Goal: Information Seeking & Learning: Learn about a topic

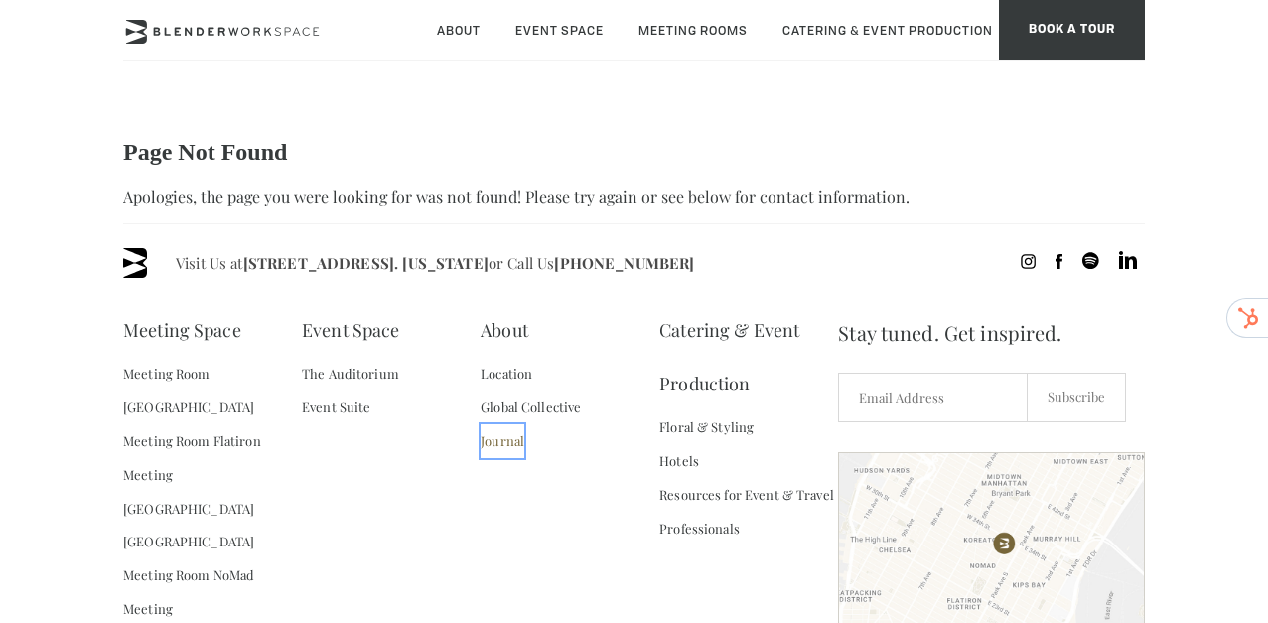
click at [515, 437] on link "Journal" at bounding box center [503, 441] width 44 height 34
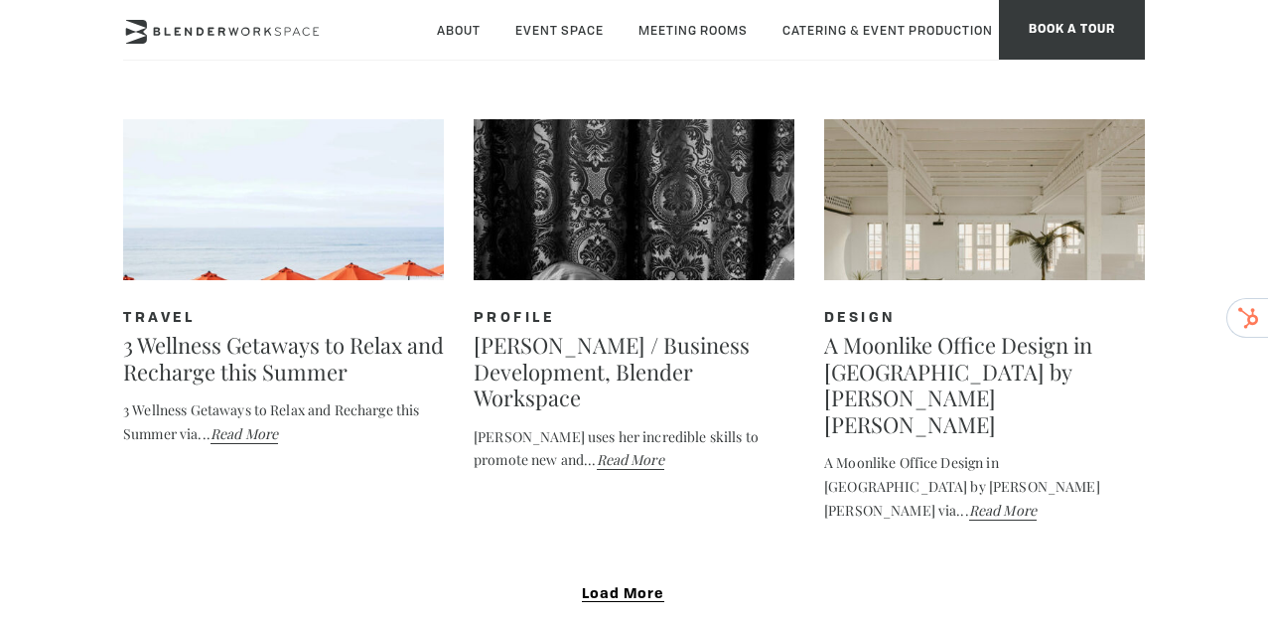
scroll to position [1178, 0]
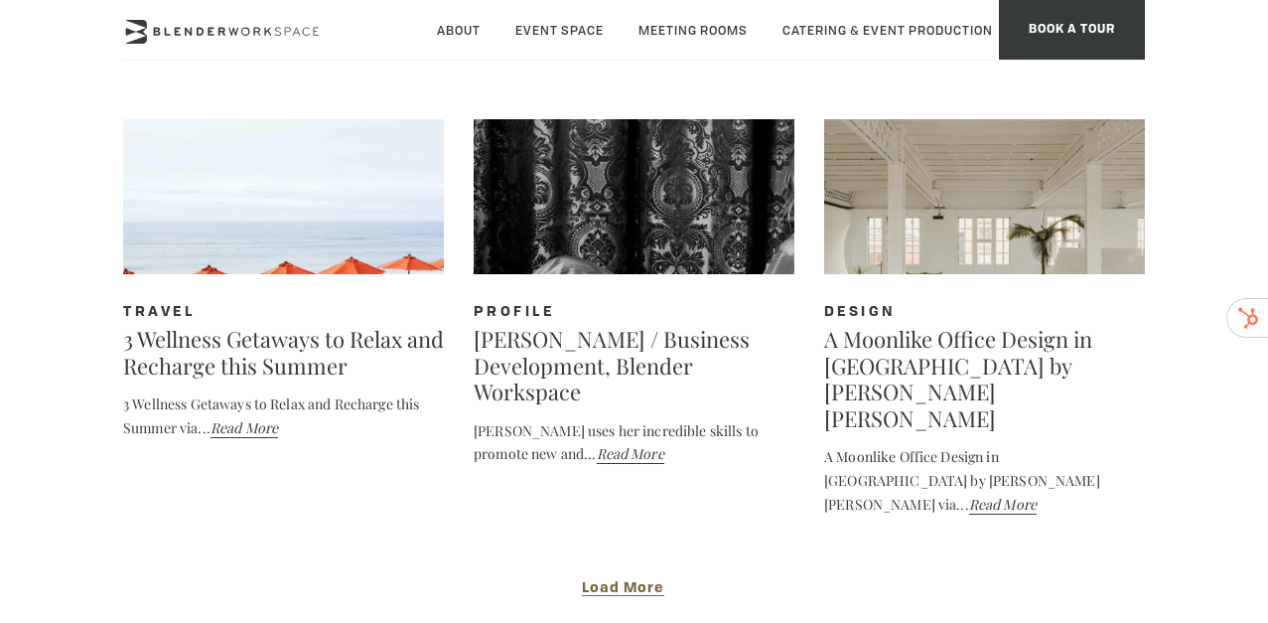
click at [646, 581] on span "Load More" at bounding box center [623, 588] width 82 height 15
click at [646, 501] on span "Load More" at bounding box center [623, 500] width 82 height 15
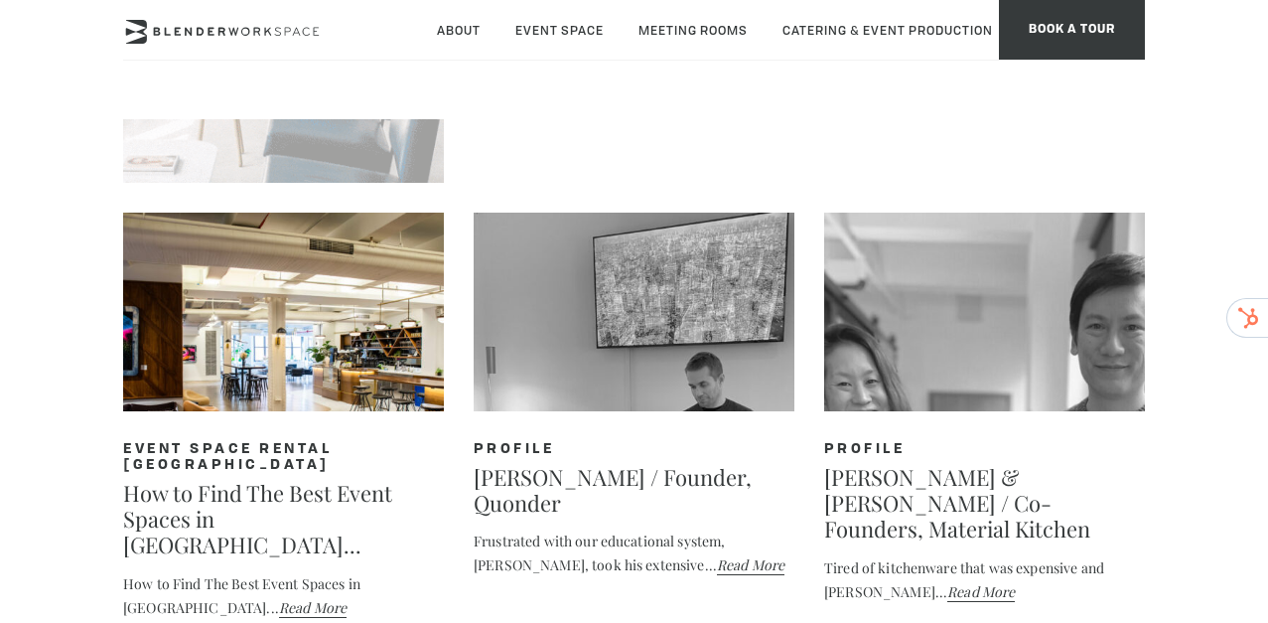
scroll to position [2543, 0]
